Goal: Task Accomplishment & Management: Use online tool/utility

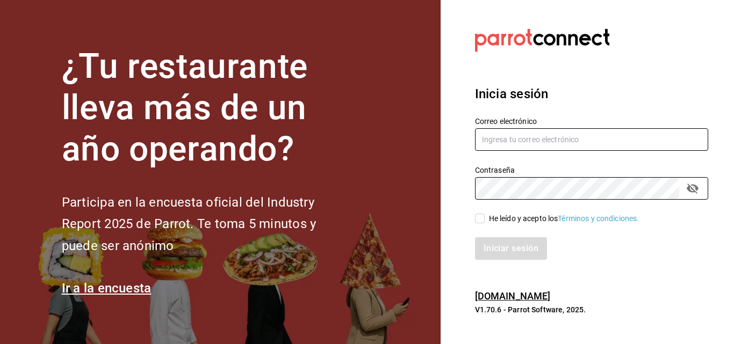
click at [523, 146] on input "text" at bounding box center [591, 139] width 233 height 23
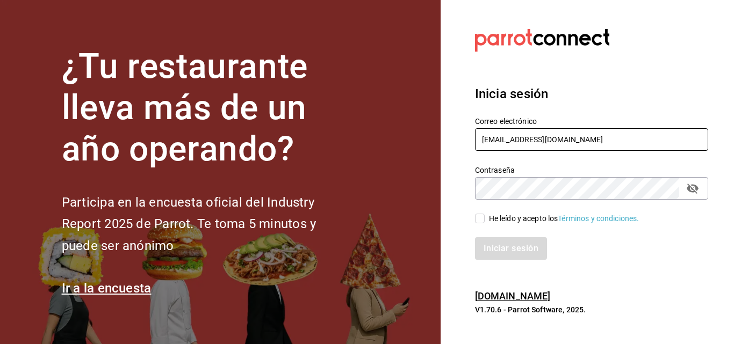
type input "[EMAIL_ADDRESS][DOMAIN_NAME]"
click at [508, 224] on div "He leído y acepto los Términos y condiciones." at bounding box center [564, 218] width 150 height 11
click at [485, 224] on input "He leído y acepto los Términos y condiciones." at bounding box center [480, 219] width 10 height 10
checkbox input "true"
click at [497, 244] on button "Iniciar sesión" at bounding box center [511, 249] width 73 height 23
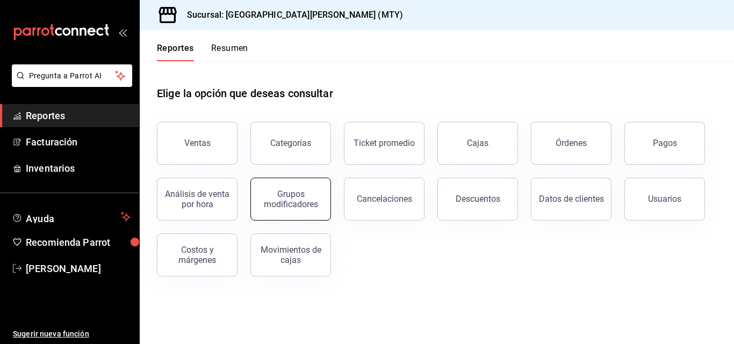
click at [312, 198] on div "Grupos modificadores" at bounding box center [290, 199] width 67 height 20
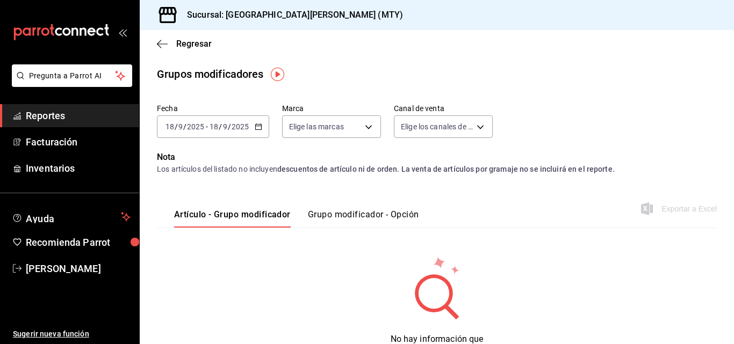
click at [238, 126] on input "2025" at bounding box center [240, 127] width 18 height 9
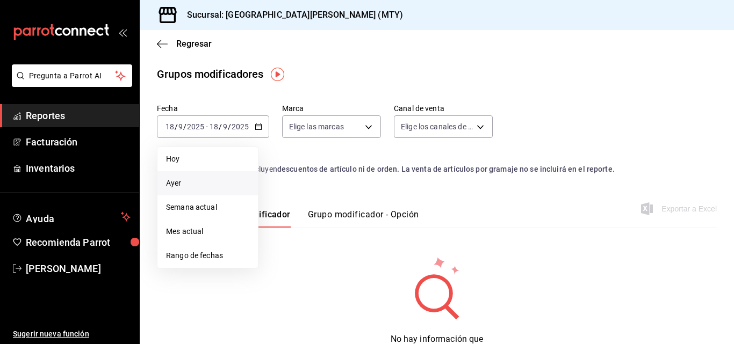
click at [237, 181] on span "Ayer" at bounding box center [207, 183] width 83 height 11
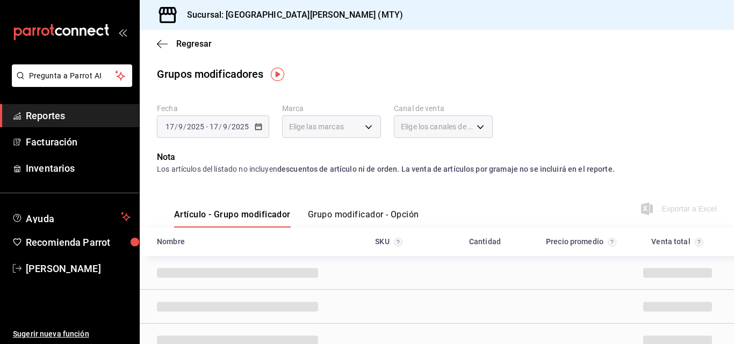
click at [353, 218] on button "Grupo modificador - Opción" at bounding box center [363, 219] width 111 height 18
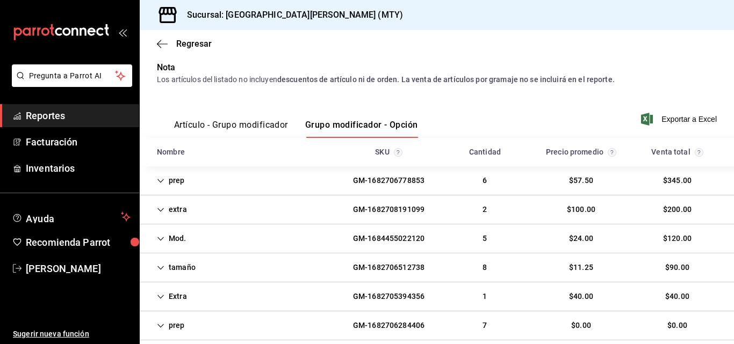
scroll to position [90, 0]
click at [344, 204] on div "GM-1682708191099" at bounding box center [388, 209] width 89 height 20
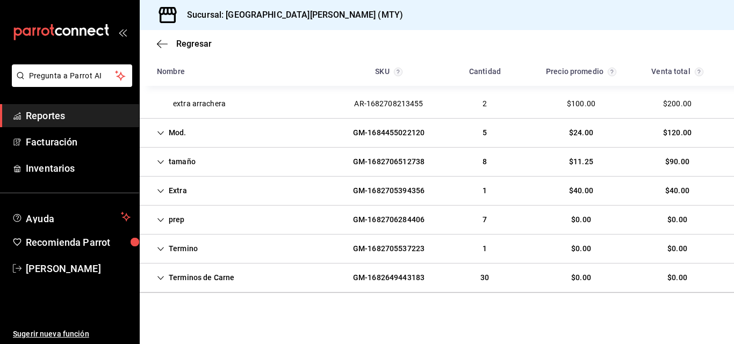
scroll to position [225, 0]
click at [344, 181] on div "GM-1682705394356" at bounding box center [388, 191] width 89 height 20
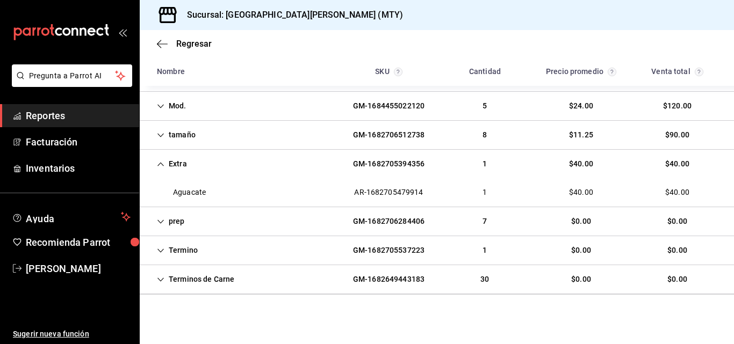
scroll to position [251, 0]
click at [160, 40] on icon "button" at bounding box center [162, 44] width 11 height 10
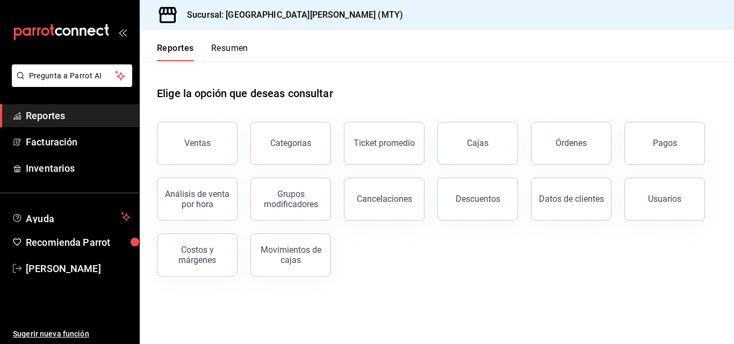
click at [218, 140] on button "Ventas" at bounding box center [197, 143] width 81 height 43
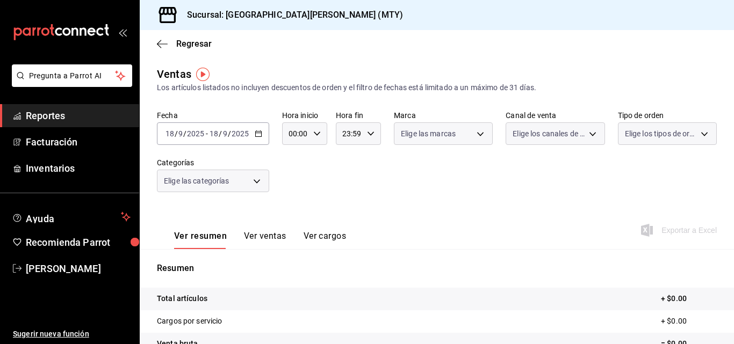
click at [255, 136] on icon "button" at bounding box center [259, 134] width 8 height 8
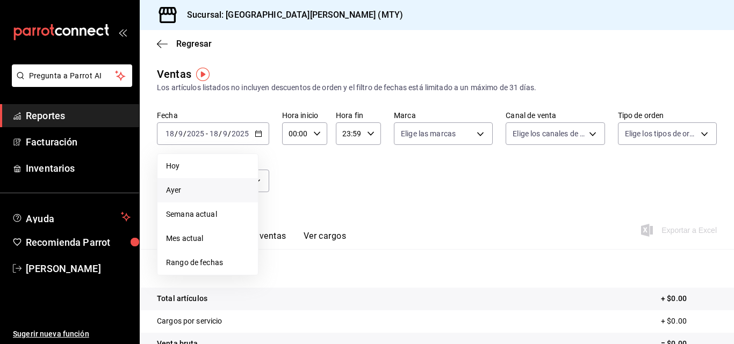
click at [211, 195] on span "Ayer" at bounding box center [207, 190] width 83 height 11
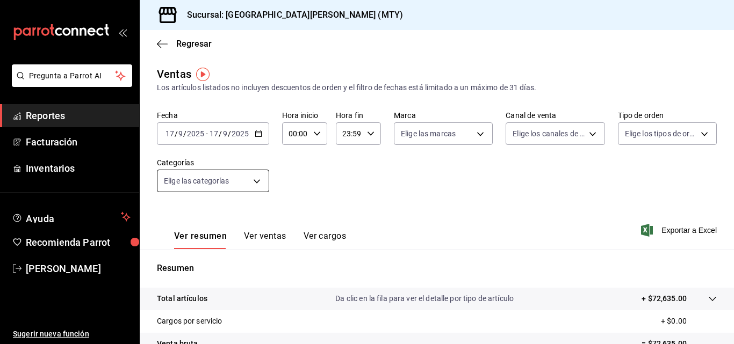
click at [246, 175] on body "Pregunta a Parrot AI Reportes Facturación Inventarios Ayuda Recomienda Parrot M…" at bounding box center [367, 172] width 734 height 344
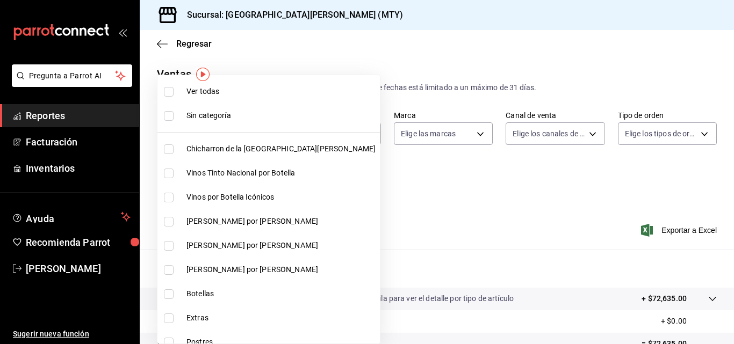
click at [231, 155] on li "Chicharron de la San Juan" at bounding box center [268, 149] width 222 height 24
type input "f0f1c746-f3c3-4ccc-a6c7-92491a04bd66"
checkbox input "true"
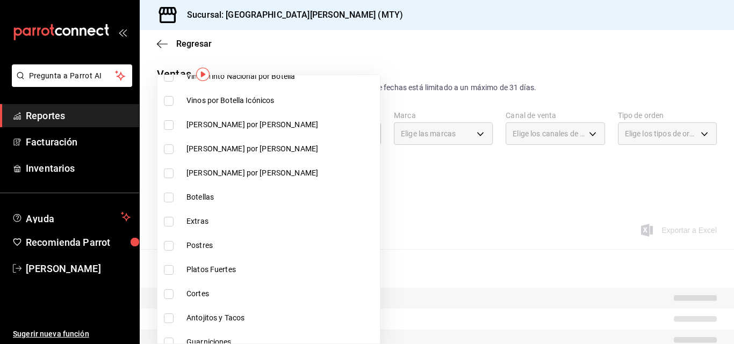
scroll to position [97, 0]
click at [238, 215] on span "Extras" at bounding box center [280, 220] width 189 height 11
type input "f0f1c746-f3c3-4ccc-a6c7-92491a04bd66,ce59e6b0-fd83-4b10-87da-79468a59da8e"
checkbox input "true"
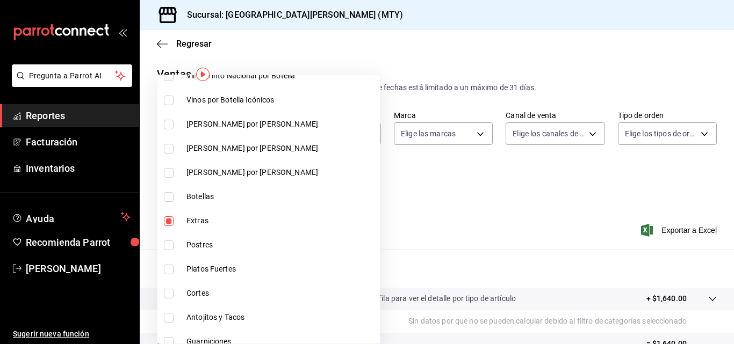
click at [239, 244] on span "Postres" at bounding box center [280, 245] width 189 height 11
type input "f0f1c746-f3c3-4ccc-a6c7-92491a04bd66,ce59e6b0-fd83-4b10-87da-79468a59da8e,b5dc4…"
checkbox input "true"
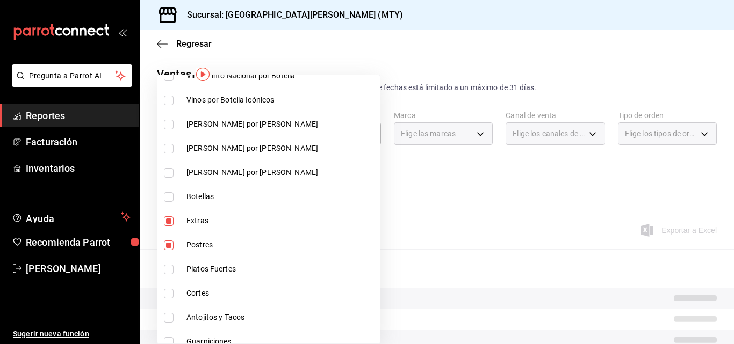
click at [239, 263] on li "Platos Fuertes" at bounding box center [268, 269] width 222 height 24
type input "f0f1c746-f3c3-4ccc-a6c7-92491a04bd66,ce59e6b0-fd83-4b10-87da-79468a59da8e,b5dc4…"
checkbox input "true"
click at [239, 288] on span "Cortes" at bounding box center [280, 293] width 189 height 11
type input "f0f1c746-f3c3-4ccc-a6c7-92491a04bd66,ce59e6b0-fd83-4b10-87da-79468a59da8e,b5dc4…"
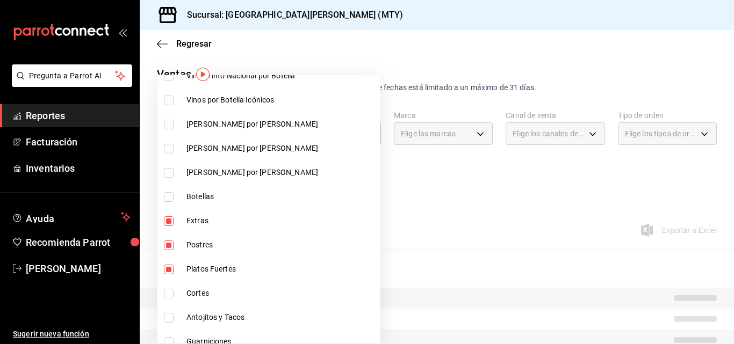
checkbox input "true"
click at [239, 319] on span "Antojitos y Tacos" at bounding box center [280, 317] width 189 height 11
type input "f0f1c746-f3c3-4ccc-a6c7-92491a04bd66,ce59e6b0-fd83-4b10-87da-79468a59da8e,b5dc4…"
checkbox input "true"
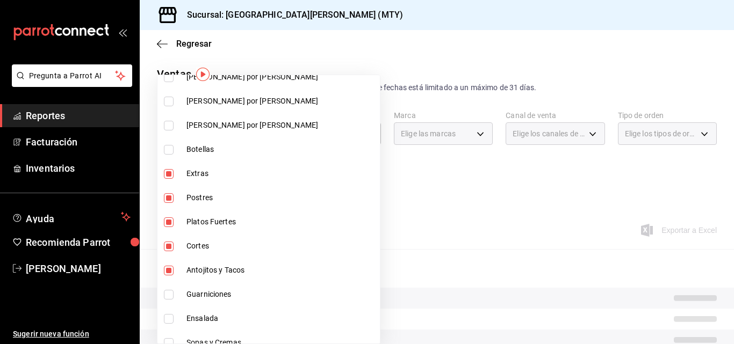
scroll to position [149, 0]
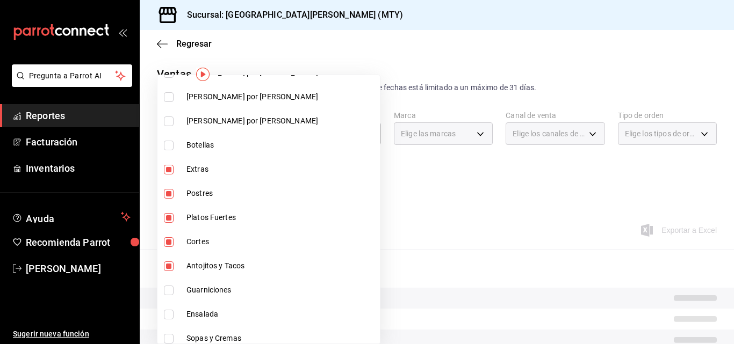
click at [242, 298] on li "Guarniciones" at bounding box center [268, 290] width 222 height 24
type input "f0f1c746-f3c3-4ccc-a6c7-92491a04bd66,ce59e6b0-fd83-4b10-87da-79468a59da8e,b5dc4…"
checkbox input "true"
click at [241, 314] on span "Ensalada" at bounding box center [280, 314] width 189 height 11
type input "f0f1c746-f3c3-4ccc-a6c7-92491a04bd66,ce59e6b0-fd83-4b10-87da-79468a59da8e,b5dc4…"
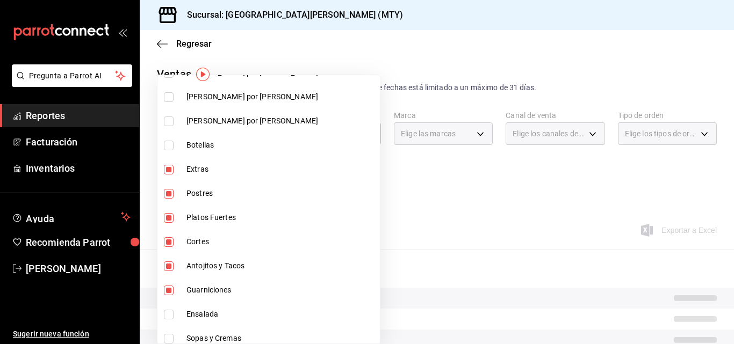
checkbox input "true"
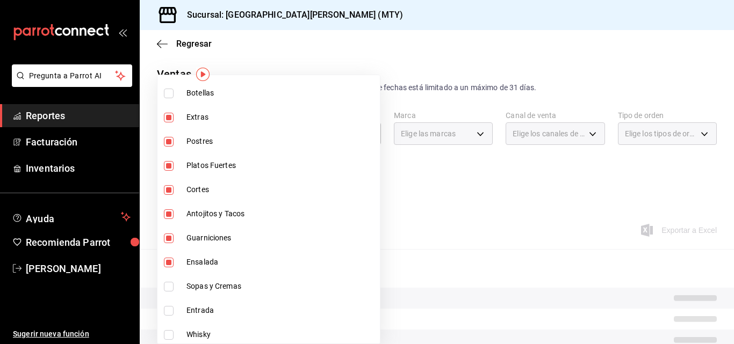
scroll to position [208, 0]
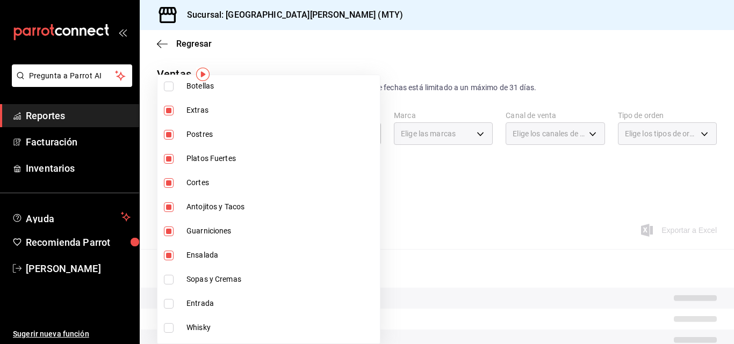
click at [242, 283] on span "Sopas y Cremas" at bounding box center [280, 279] width 189 height 11
type input "f0f1c746-f3c3-4ccc-a6c7-92491a04bd66,ce59e6b0-fd83-4b10-87da-79468a59da8e,b5dc4…"
checkbox input "true"
click at [244, 301] on span "Entrada" at bounding box center [280, 303] width 189 height 11
type input "f0f1c746-f3c3-4ccc-a6c7-92491a04bd66,ce59e6b0-fd83-4b10-87da-79468a59da8e,b5dc4…"
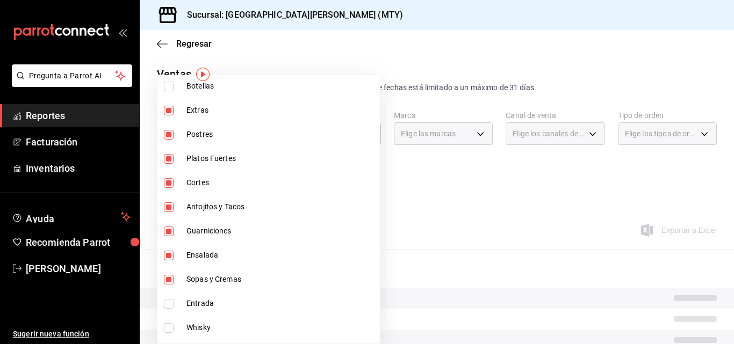
checkbox input "true"
click at [462, 182] on div at bounding box center [367, 172] width 734 height 344
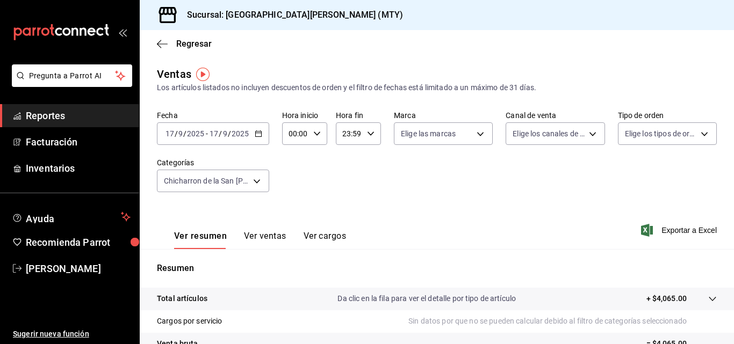
click at [632, 232] on div "Ver resumen Ver ventas Ver cargos Exportar a Excel" at bounding box center [437, 227] width 594 height 44
click at [646, 232] on span "Exportar a Excel" at bounding box center [680, 230] width 74 height 13
click at [48, 270] on span "Miros Cajas" at bounding box center [78, 269] width 105 height 15
